Goal: Transaction & Acquisition: Download file/media

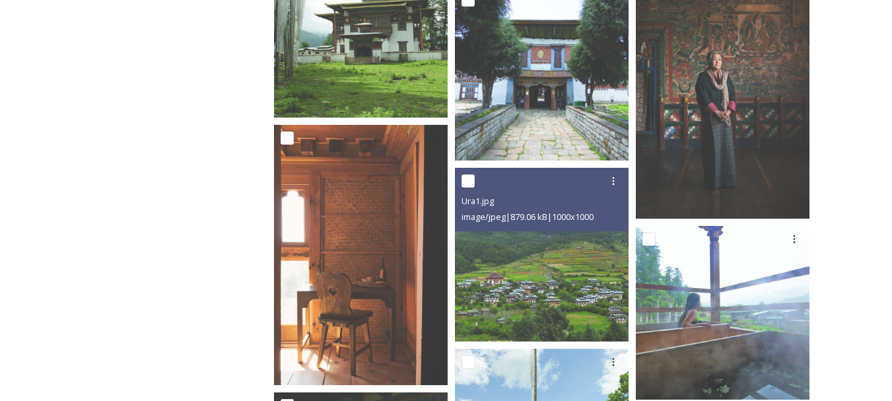
scroll to position [1457, 0]
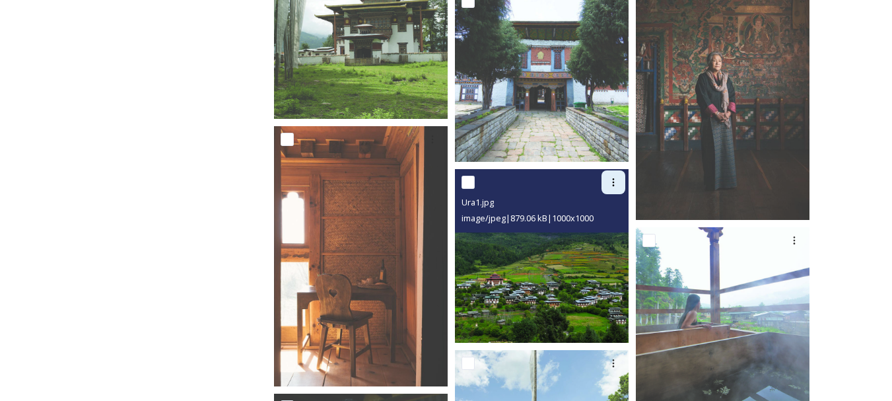
click at [616, 184] on icon at bounding box center [613, 182] width 11 height 11
click at [604, 237] on span "Download" at bounding box center [598, 237] width 40 height 13
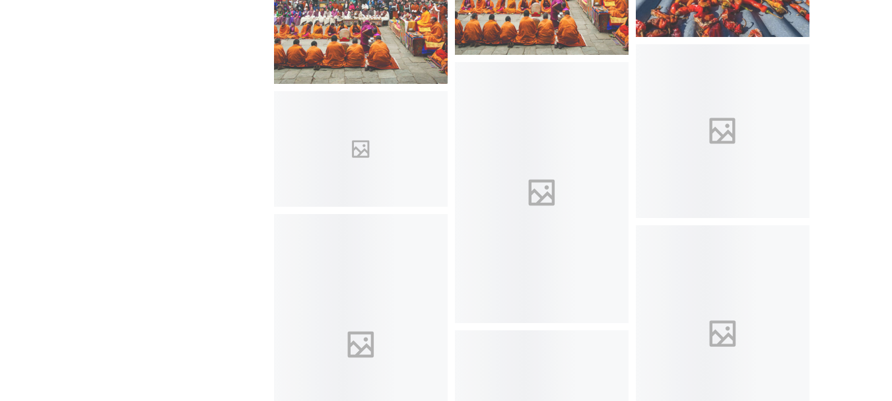
scroll to position [6106, 0]
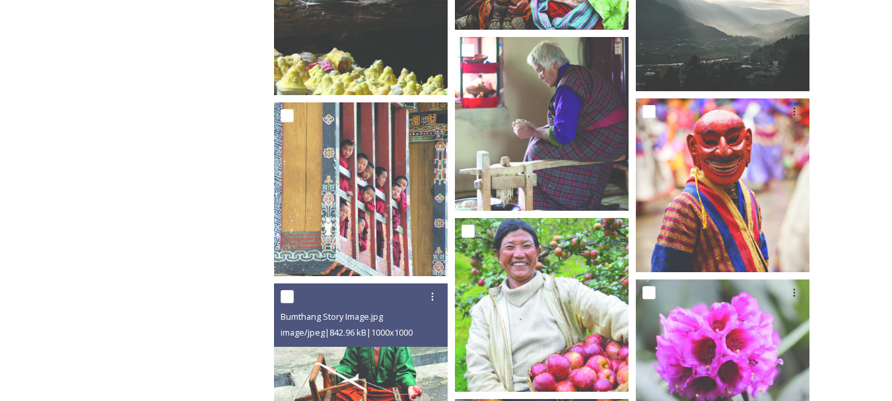
scroll to position [6837, 0]
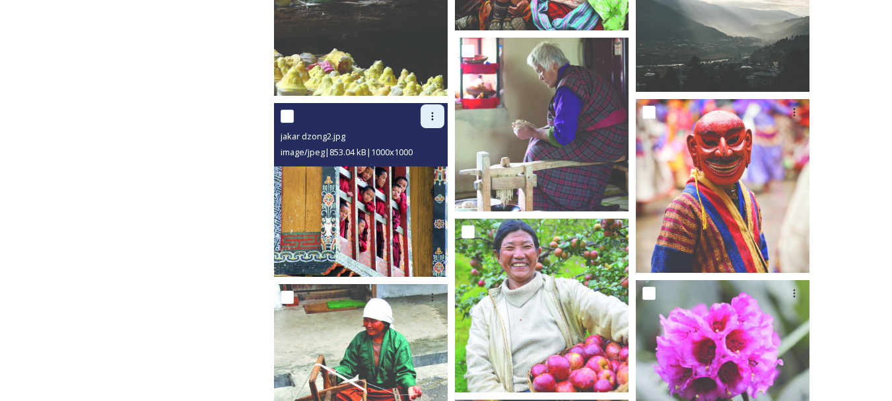
click at [433, 113] on icon at bounding box center [433, 116] width 2 height 8
click at [427, 168] on span "Download" at bounding box center [417, 170] width 40 height 13
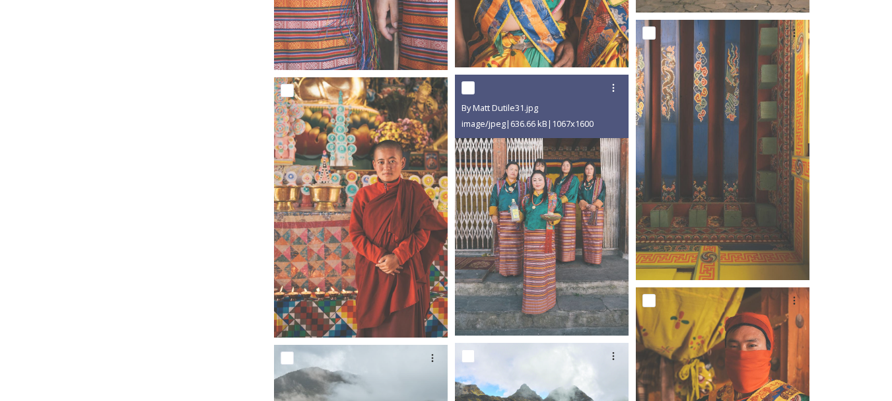
scroll to position [8910, 0]
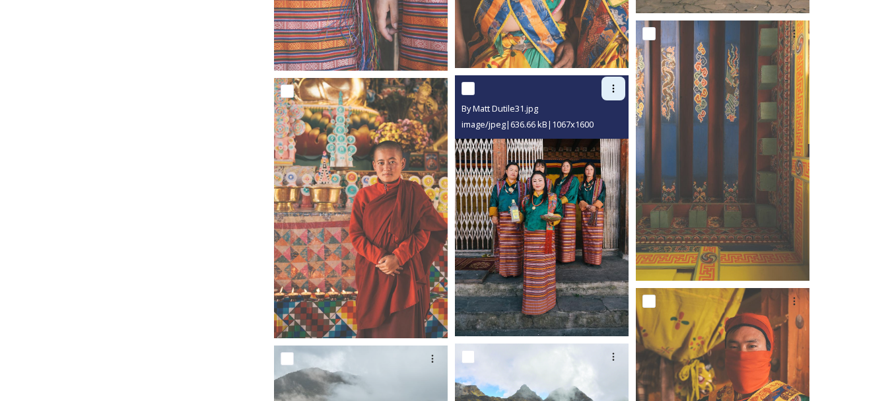
click at [622, 85] on div at bounding box center [614, 89] width 24 height 24
click at [609, 139] on span "Download" at bounding box center [598, 143] width 40 height 13
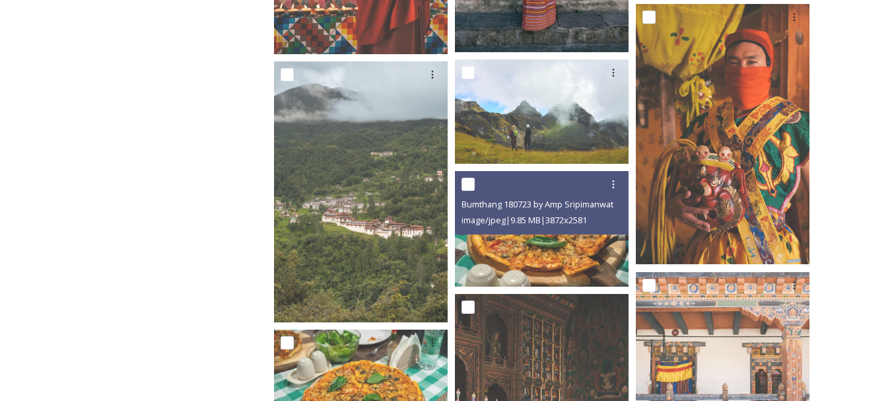
scroll to position [9194, 0]
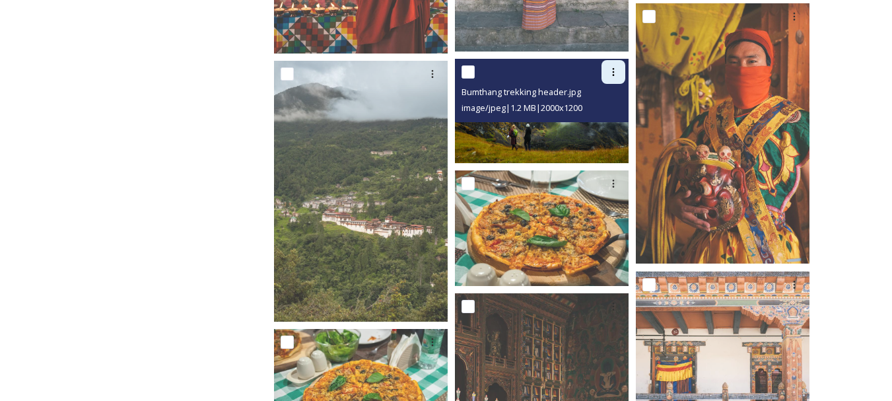
click at [622, 65] on div at bounding box center [614, 72] width 24 height 24
click at [595, 131] on span "Download" at bounding box center [598, 126] width 40 height 13
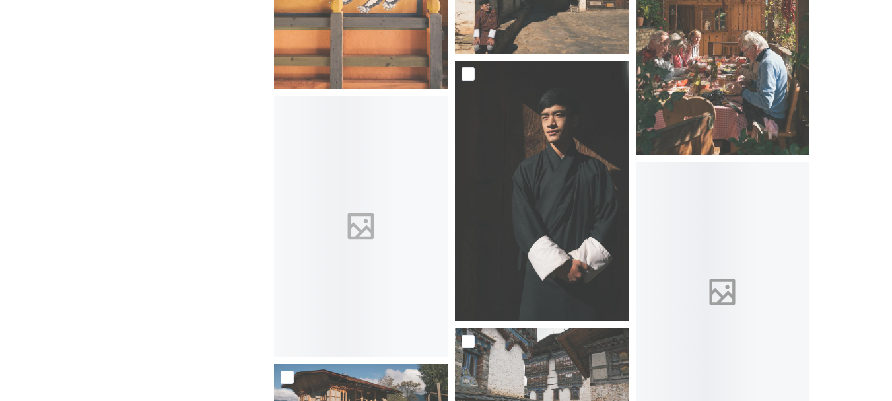
scroll to position [10088, 0]
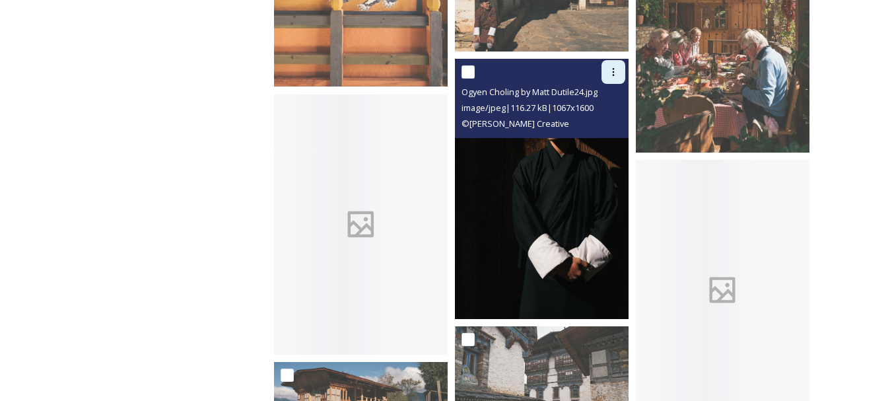
click at [608, 81] on div at bounding box center [614, 72] width 24 height 24
click at [599, 125] on span "Download" at bounding box center [598, 126] width 40 height 13
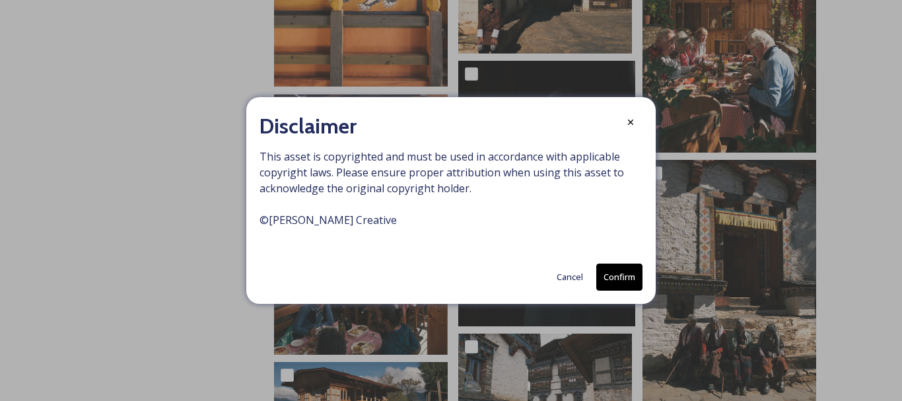
click at [610, 279] on button "Confirm" at bounding box center [620, 277] width 46 height 27
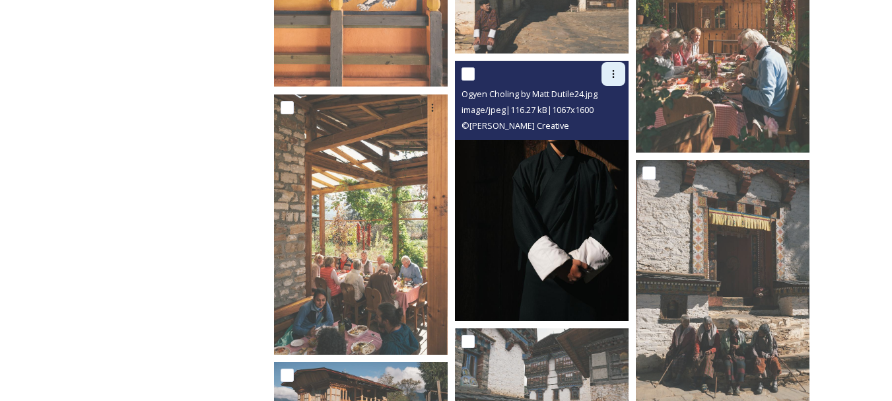
scroll to position [10123, 0]
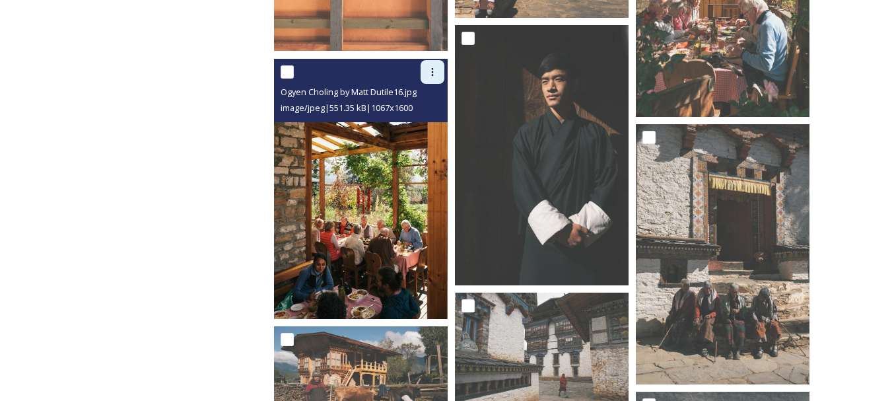
click at [432, 79] on div at bounding box center [433, 72] width 24 height 24
click at [423, 125] on span "Download" at bounding box center [417, 126] width 40 height 13
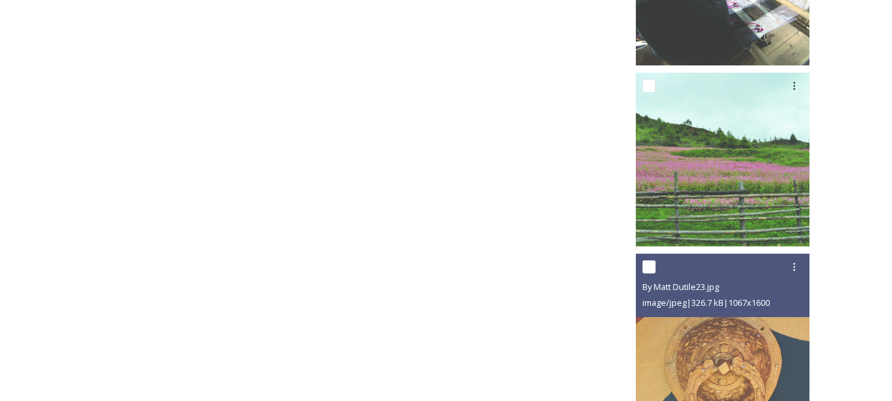
scroll to position [12877, 0]
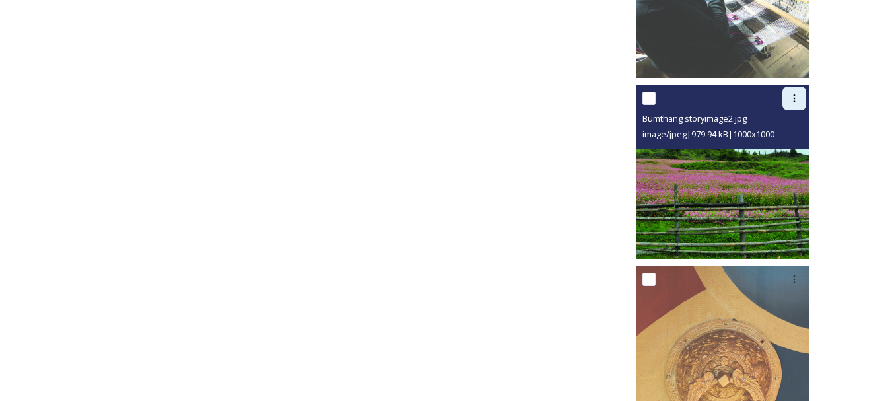
click at [799, 96] on icon at bounding box center [794, 98] width 11 height 11
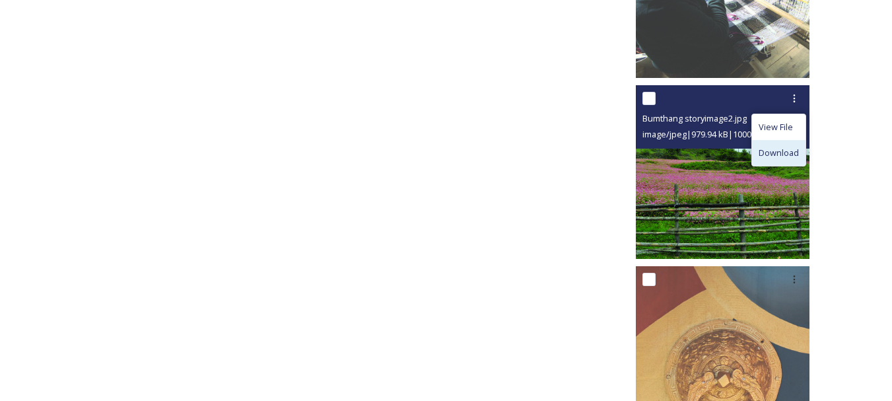
click at [793, 149] on span "Download" at bounding box center [779, 153] width 40 height 13
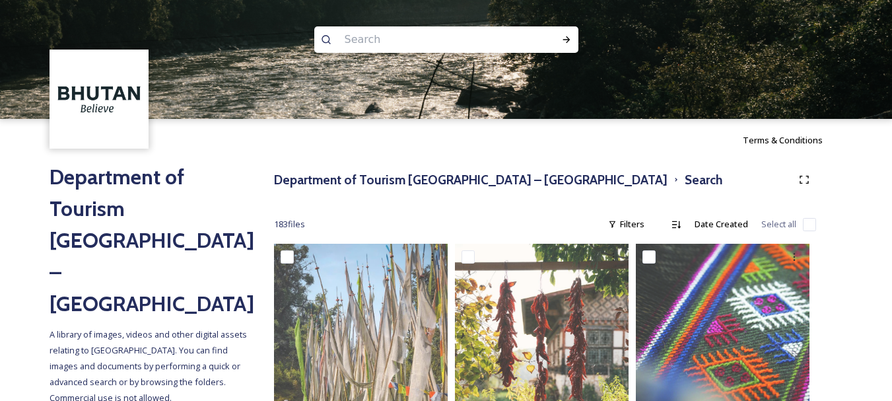
scroll to position [0, 0]
click at [416, 46] on input at bounding box center [428, 39] width 181 height 29
